Goal: Find specific page/section: Find specific page/section

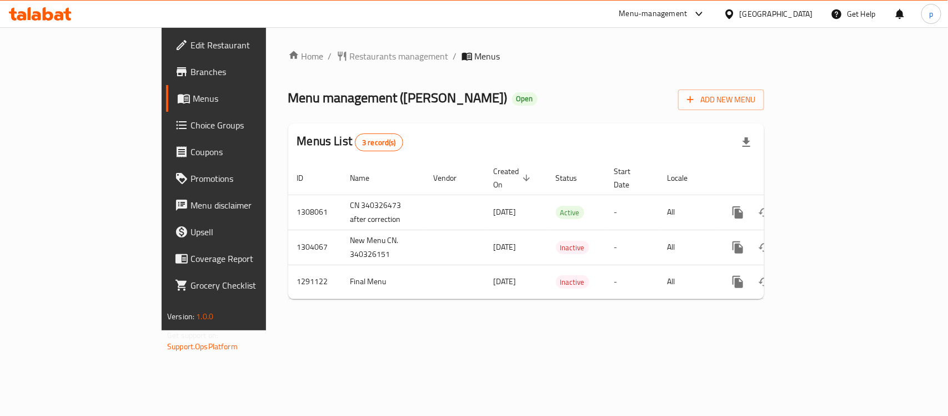
click at [803, 8] on div "[GEOGRAPHIC_DATA]" at bounding box center [776, 14] width 73 height 12
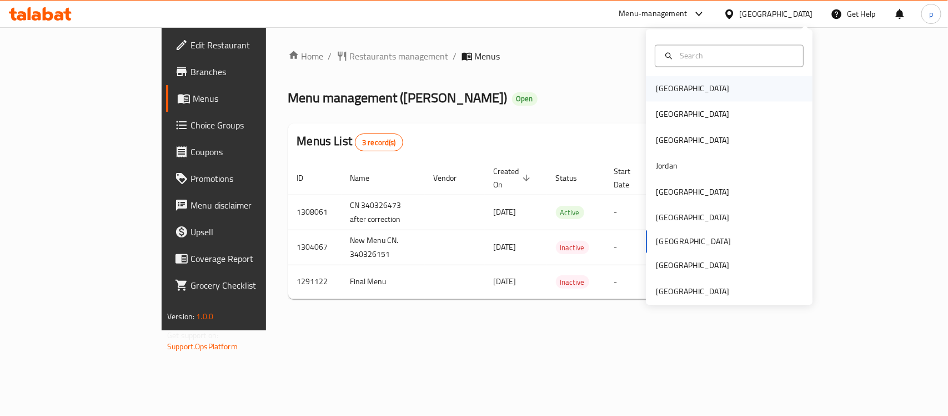
click at [663, 84] on div "Bahrain" at bounding box center [692, 89] width 73 height 12
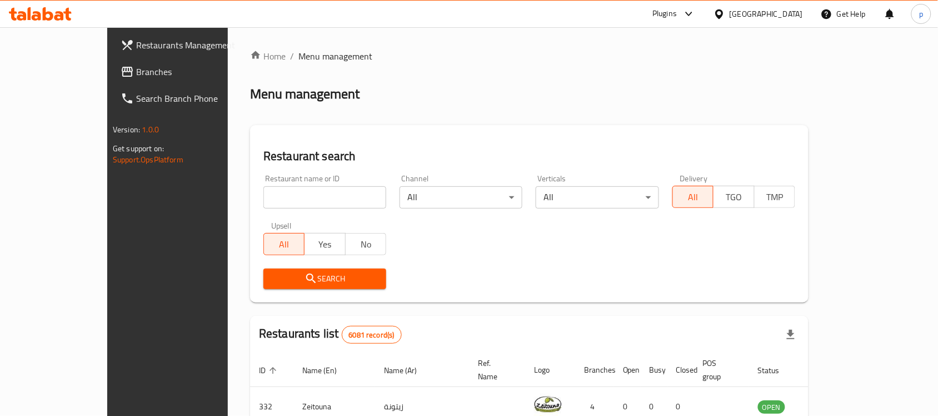
click at [792, 14] on div "Bahrain" at bounding box center [766, 14] width 73 height 12
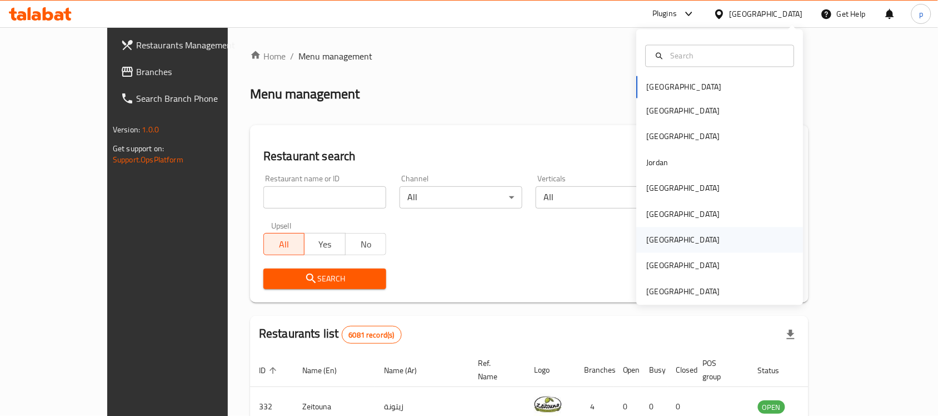
click at [647, 240] on div "[GEOGRAPHIC_DATA]" at bounding box center [683, 240] width 73 height 12
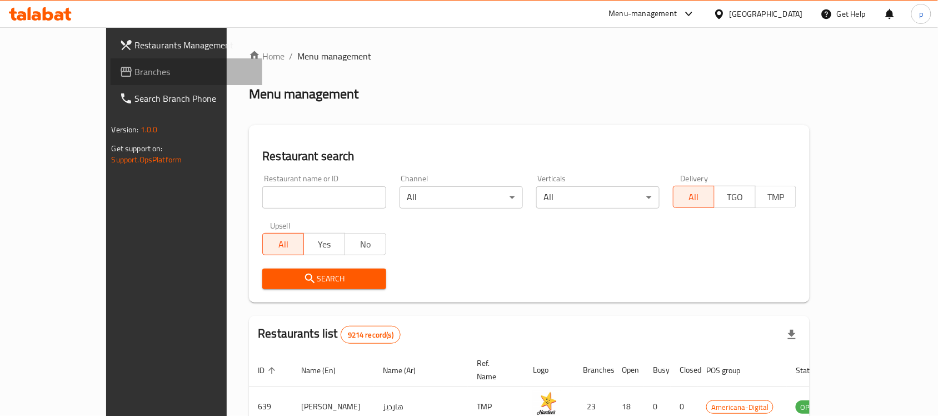
click at [111, 60] on link "Branches" at bounding box center [187, 71] width 152 height 27
